Goal: Task Accomplishment & Management: Manage account settings

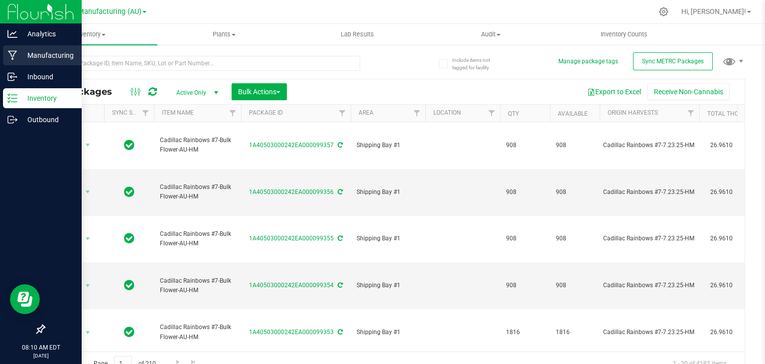
click at [14, 55] on icon at bounding box center [12, 55] width 9 height 9
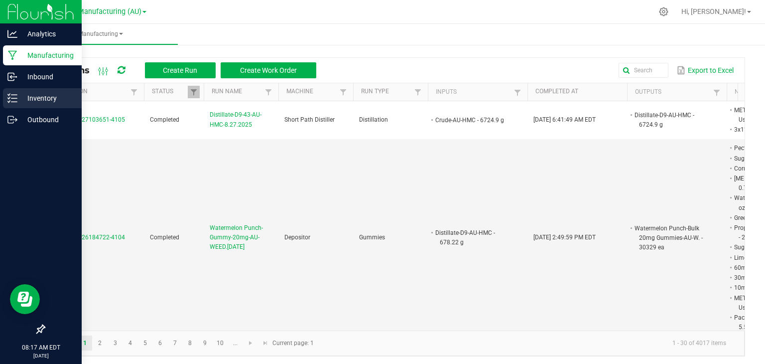
click at [22, 96] on p "Inventory" at bounding box center [47, 98] width 60 height 12
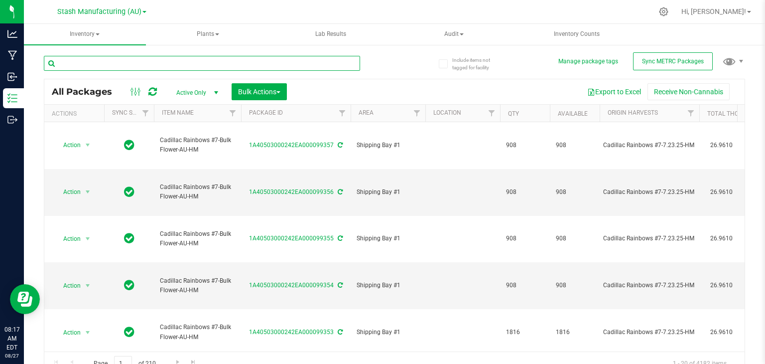
click at [168, 58] on input "text" at bounding box center [202, 63] width 316 height 15
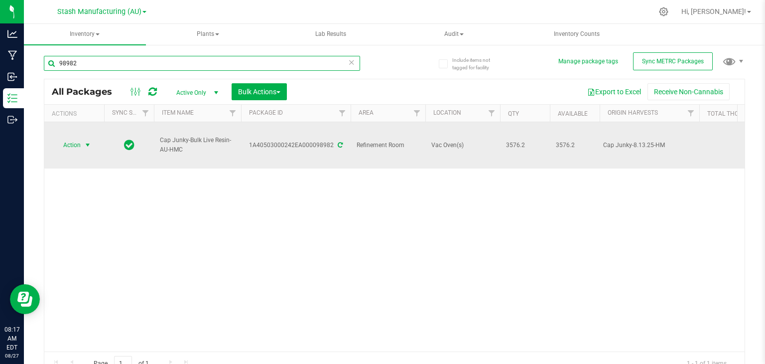
type input "98982"
click at [86, 141] on span "select" at bounding box center [88, 145] width 8 height 8
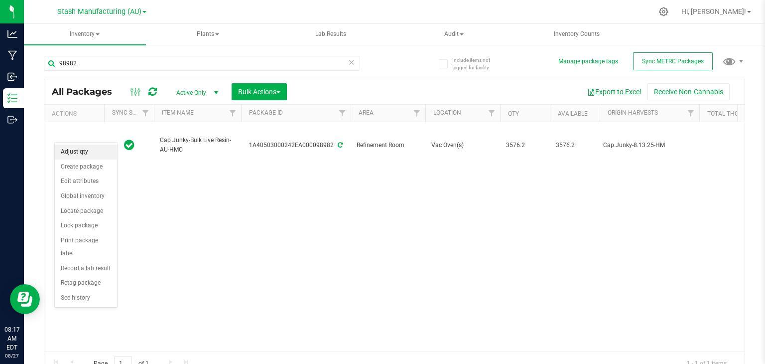
click at [74, 153] on li "Adjust qty" at bounding box center [86, 151] width 62 height 15
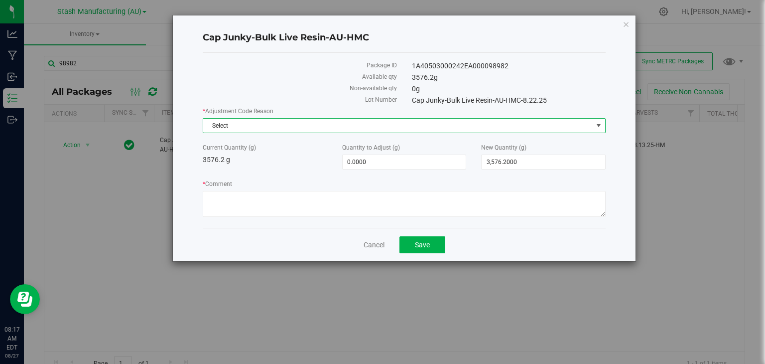
click at [527, 125] on span "Select" at bounding box center [398, 126] width 390 height 14
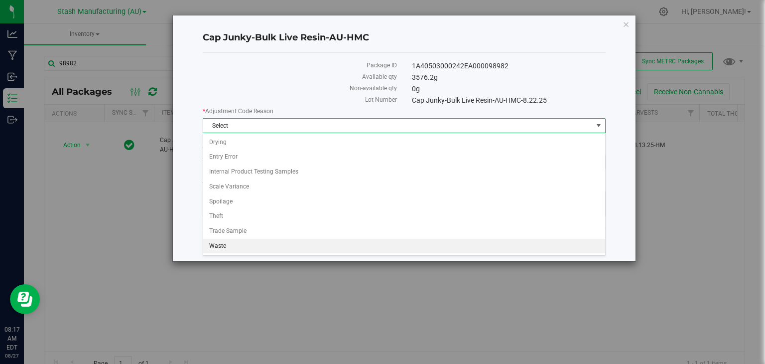
click at [218, 245] on li "Waste" at bounding box center [404, 246] width 402 height 15
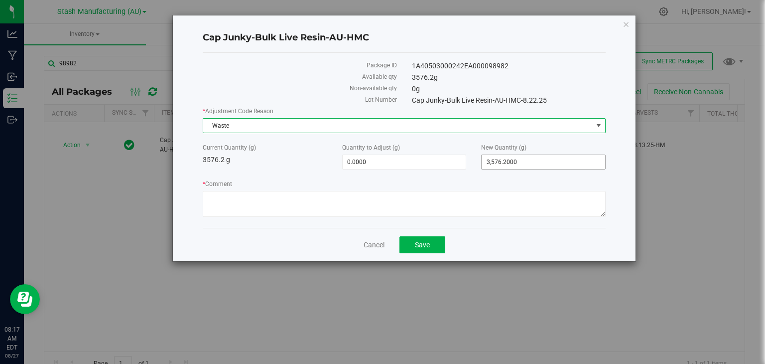
click at [546, 157] on span "3,576.2000 3576.2" at bounding box center [543, 161] width 125 height 15
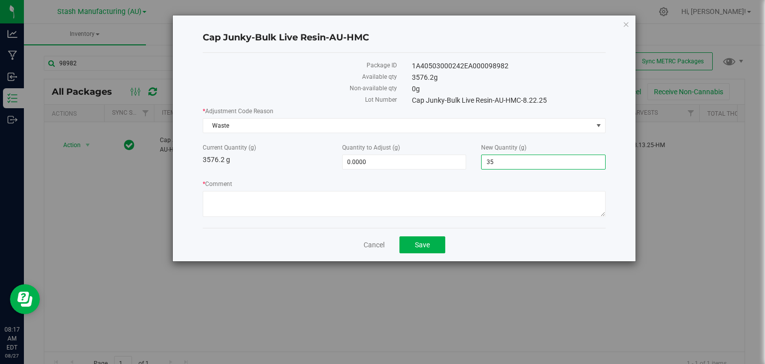
type input "3"
type input "3075.9"
type input "-500.3000"
type input "3,075.9000"
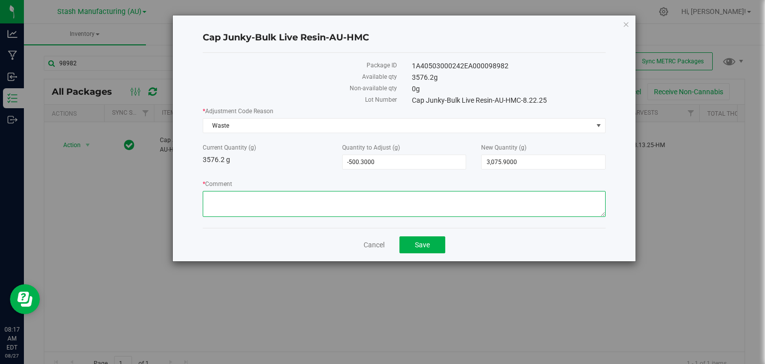
click at [442, 196] on textarea "* Comment" at bounding box center [404, 204] width 403 height 26
drag, startPoint x: 279, startPoint y: 197, endPoint x: 166, endPoint y: 198, distance: 112.6
click at [166, 198] on div "Cap Junky-Bulk Live Resin-AU-HMC Package ID 1A40503000242EA000098982 Available …" at bounding box center [387, 138] width 500 height 247
type textarea "[MEDICAL_DATA] purge loss."
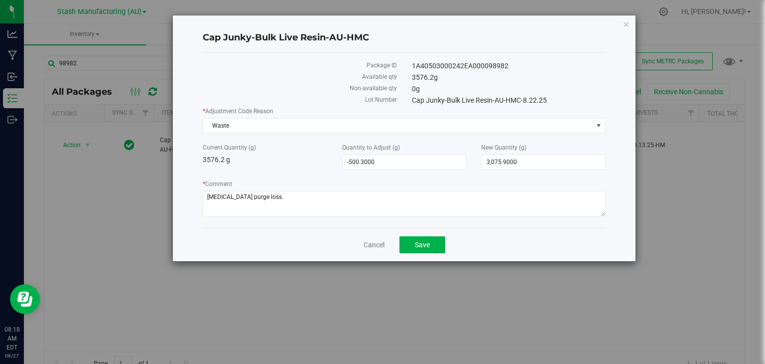
click at [283, 229] on div "Cancel Save" at bounding box center [404, 244] width 403 height 33
click at [422, 244] on span "Save" at bounding box center [422, 245] width 15 height 8
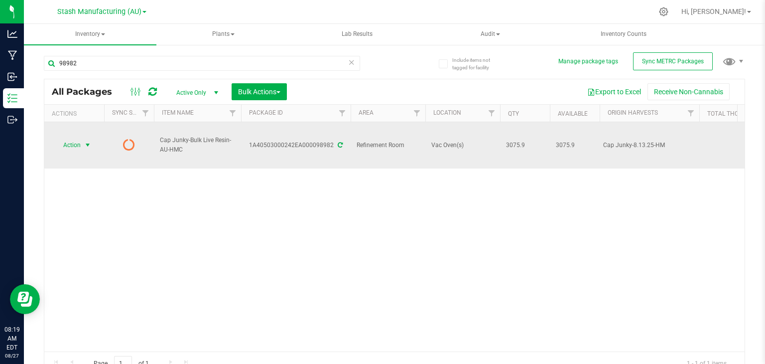
click at [91, 141] on span "select" at bounding box center [88, 145] width 8 height 8
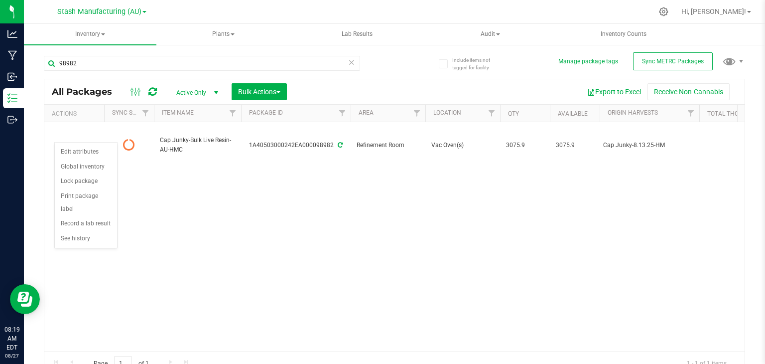
click at [192, 212] on div "Action Action Edit attributes Global inventory Lock package Print package label…" at bounding box center [394, 236] width 700 height 229
click at [153, 88] on icon at bounding box center [152, 92] width 8 height 10
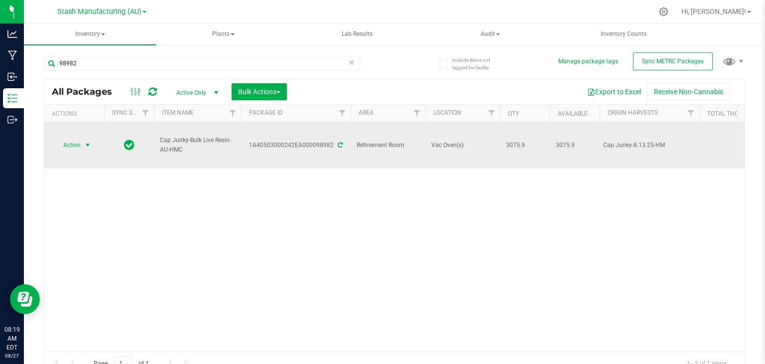
click at [84, 141] on span "select" at bounding box center [88, 145] width 8 height 8
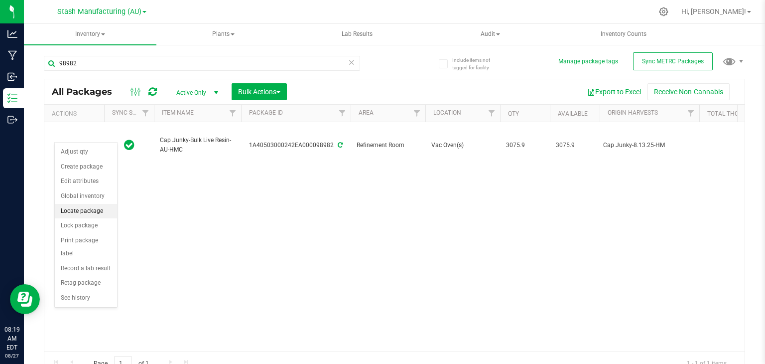
click at [89, 210] on li "Locate package" at bounding box center [86, 211] width 62 height 15
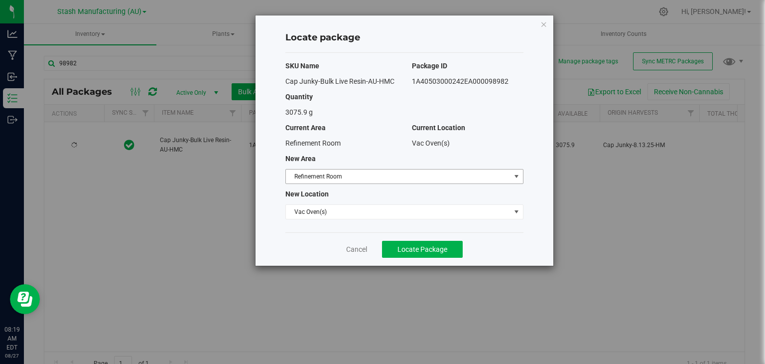
click at [353, 174] on span "Refinement Room" at bounding box center [398, 176] width 225 height 14
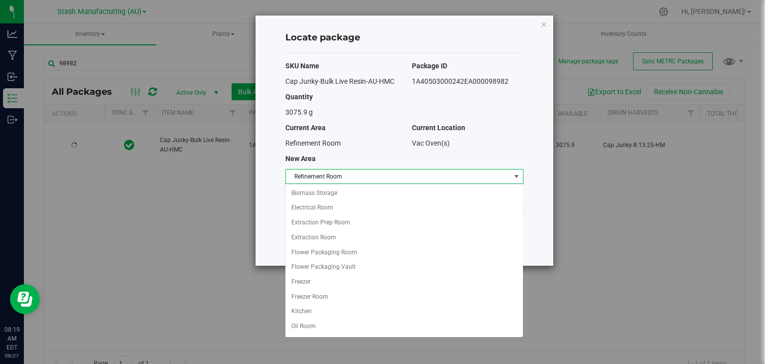
scroll to position [55, 0]
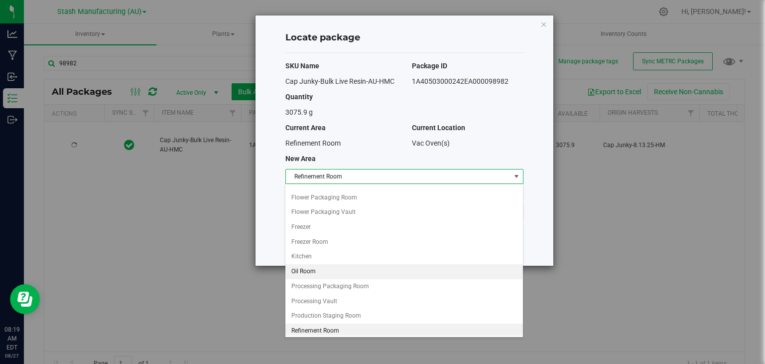
click at [321, 270] on li "Oil Room" at bounding box center [403, 271] width 237 height 15
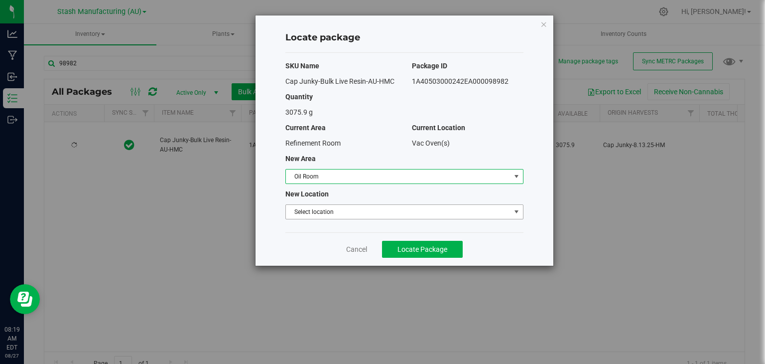
click at [381, 214] on span "Select location" at bounding box center [398, 212] width 225 height 14
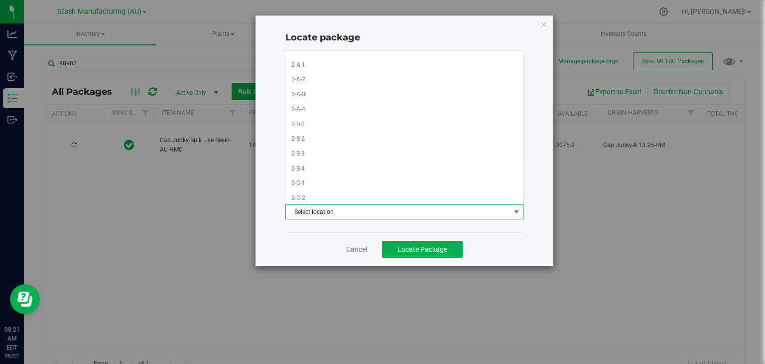
scroll to position [291, 0]
click at [301, 59] on li "2-A-1" at bounding box center [403, 65] width 237 height 15
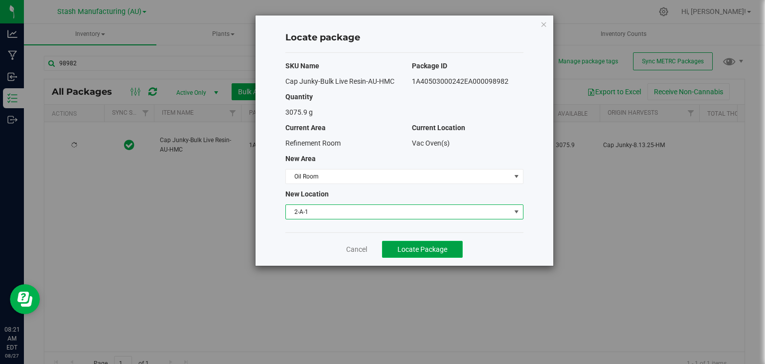
click at [424, 241] on button "Locate Package" at bounding box center [422, 249] width 81 height 17
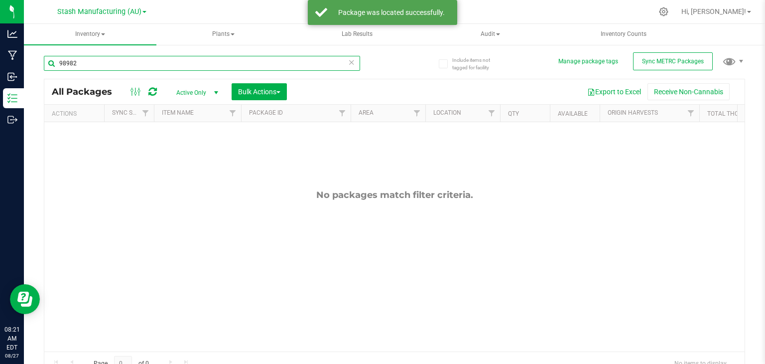
click at [323, 68] on input "98982" at bounding box center [202, 63] width 316 height 15
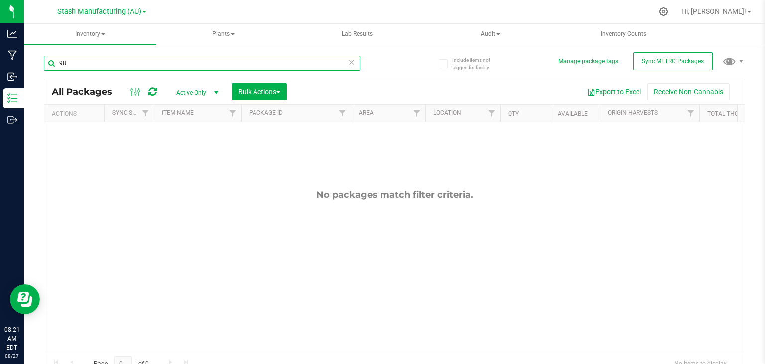
type input "9"
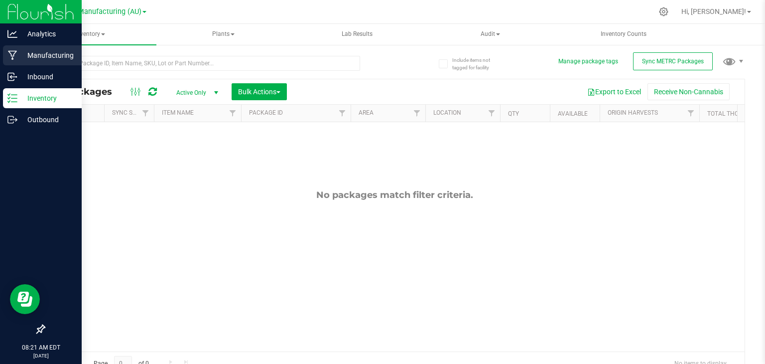
click at [32, 50] on p "Manufacturing" at bounding box center [47, 55] width 60 height 12
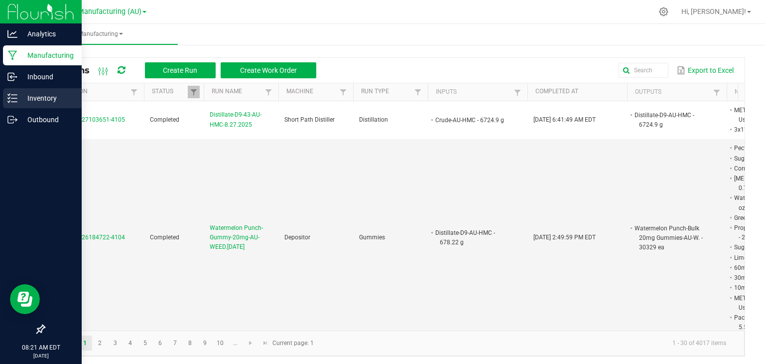
click at [40, 94] on p "Inventory" at bounding box center [47, 98] width 60 height 12
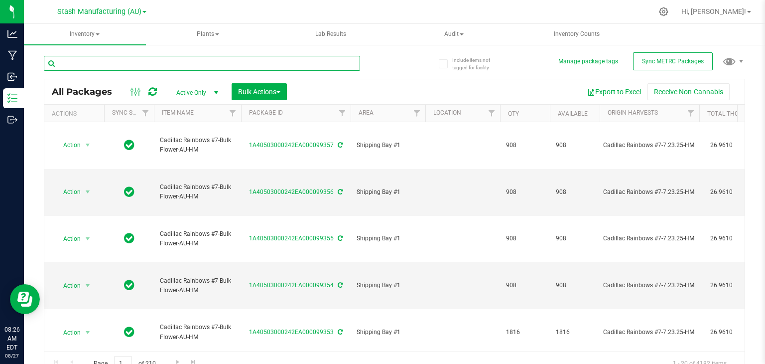
click at [185, 59] on input "text" at bounding box center [202, 63] width 316 height 15
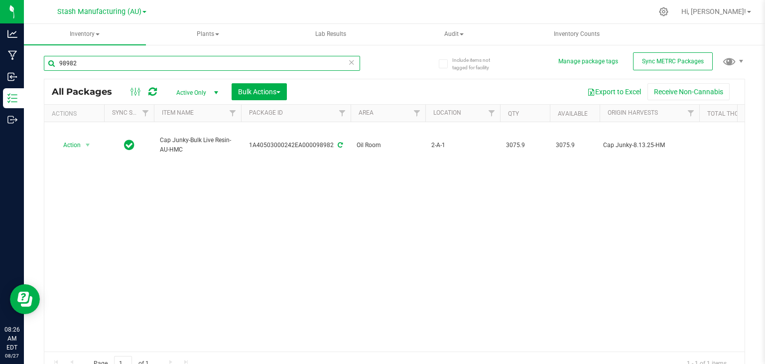
type input "98982"
click at [348, 60] on icon at bounding box center [351, 62] width 7 height 12
